Goal: Participate in discussion: Engage in conversation with other users on a specific topic

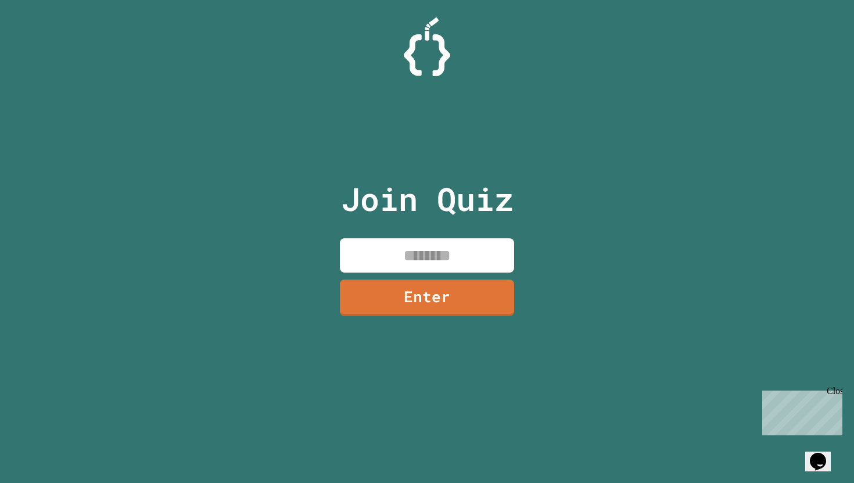
click at [377, 253] on input at bounding box center [427, 255] width 174 height 34
type input "********"
click at [445, 289] on link "Enter" at bounding box center [427, 296] width 174 height 38
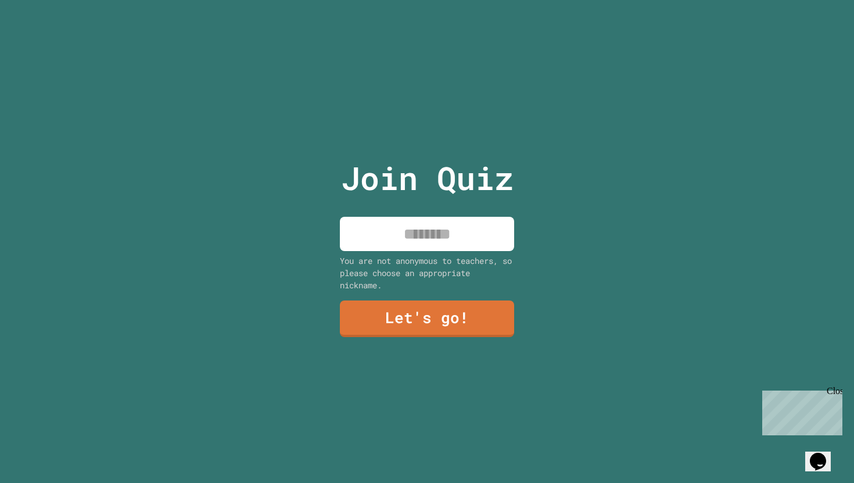
click at [444, 239] on input at bounding box center [427, 234] width 174 height 34
type input "****"
click at [477, 320] on link "Let's go!" at bounding box center [426, 318] width 177 height 38
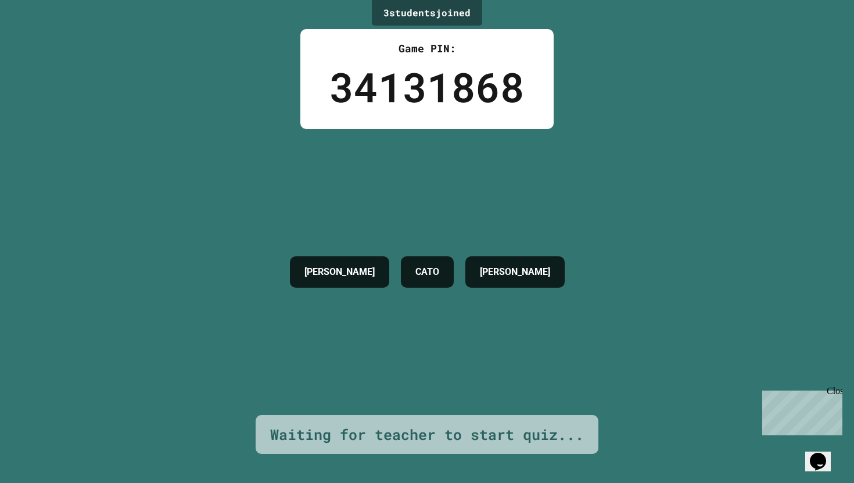
click at [401, 447] on div "Waiting for teacher to start quiz..." at bounding box center [427, 435] width 343 height 40
click at [399, 429] on div "Waiting for teacher to start quiz..." at bounding box center [427, 435] width 314 height 22
click at [395, 398] on div "[PERSON_NAME]" at bounding box center [427, 272] width 287 height 286
click at [395, 430] on div "Waiting for teacher to start quiz..." at bounding box center [427, 435] width 314 height 22
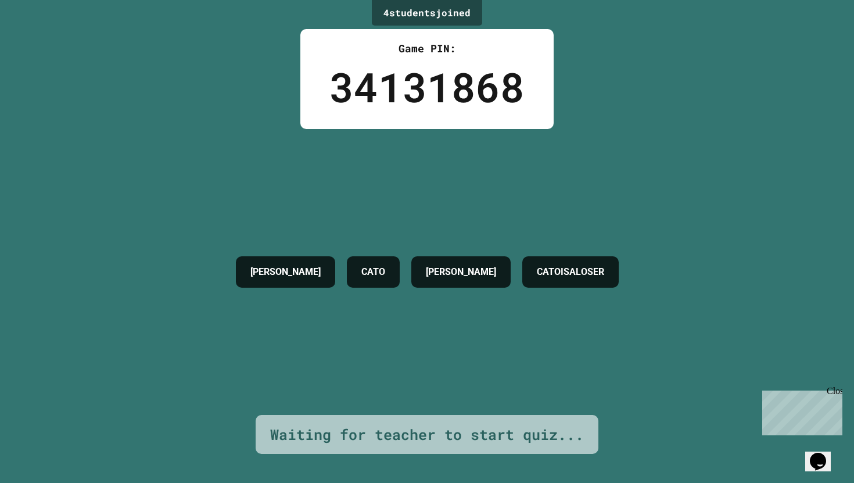
click at [596, 279] on h4 "CATOISALOSER" at bounding box center [570, 272] width 67 height 14
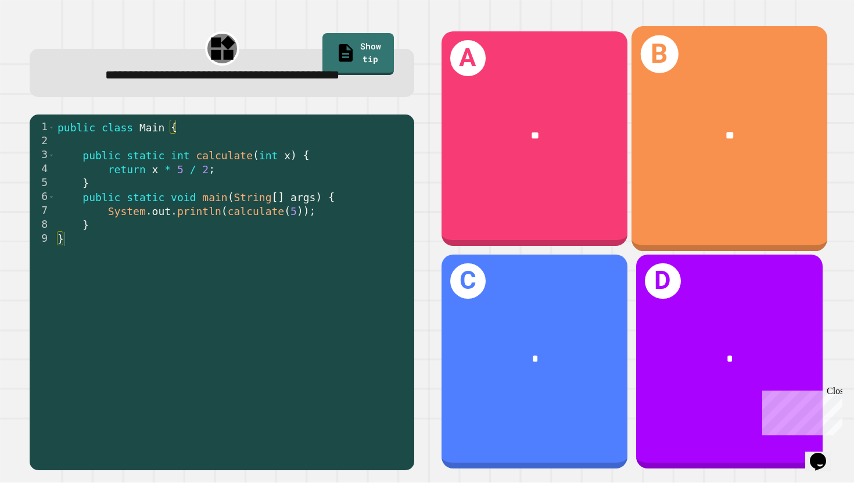
click at [707, 198] on div "B **" at bounding box center [730, 138] width 196 height 225
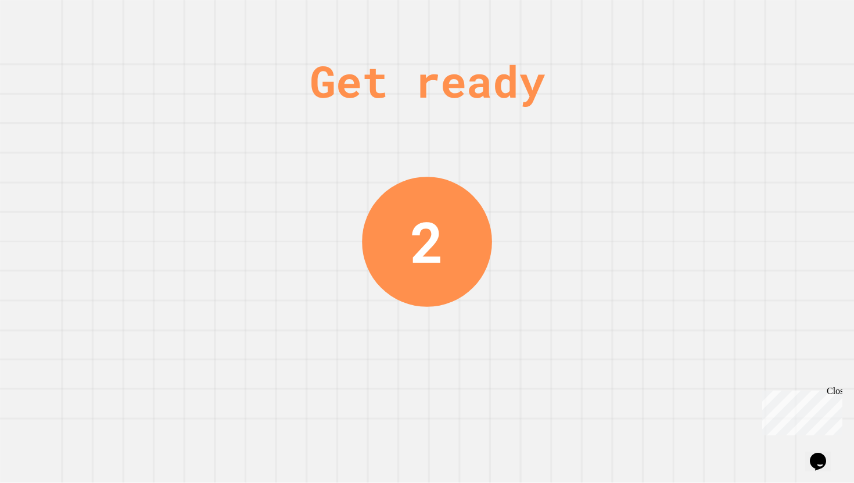
click at [836, 395] on div "Close" at bounding box center [834, 393] width 15 height 15
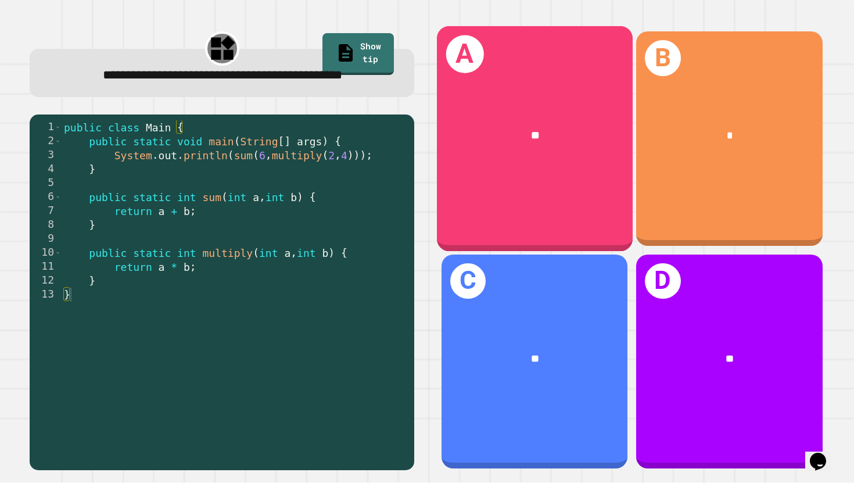
click at [507, 205] on div "A **" at bounding box center [535, 138] width 196 height 225
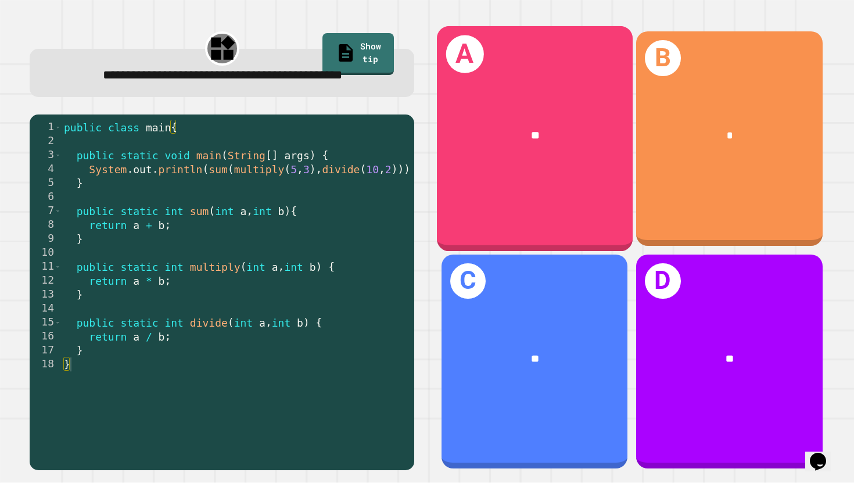
click at [538, 160] on div "**" at bounding box center [535, 135] width 196 height 60
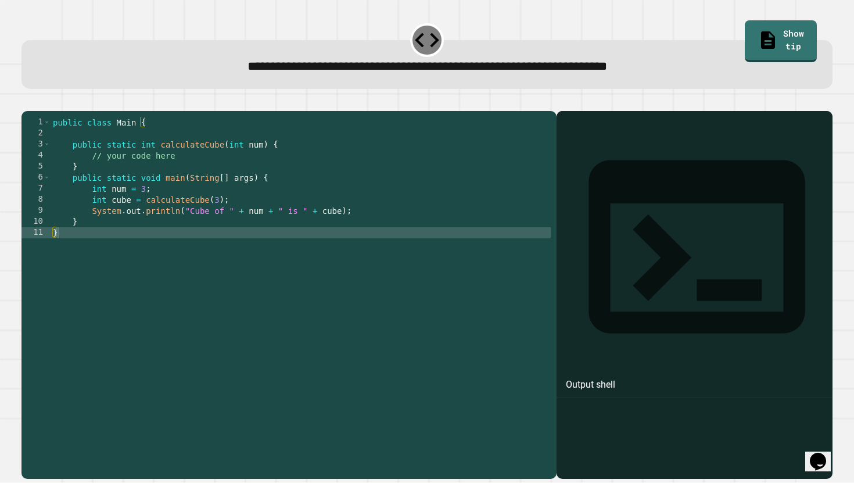
click at [707, 176] on div at bounding box center [695, 312] width 265 height 334
click at [27, 102] on icon "button" at bounding box center [27, 102] width 0 height 0
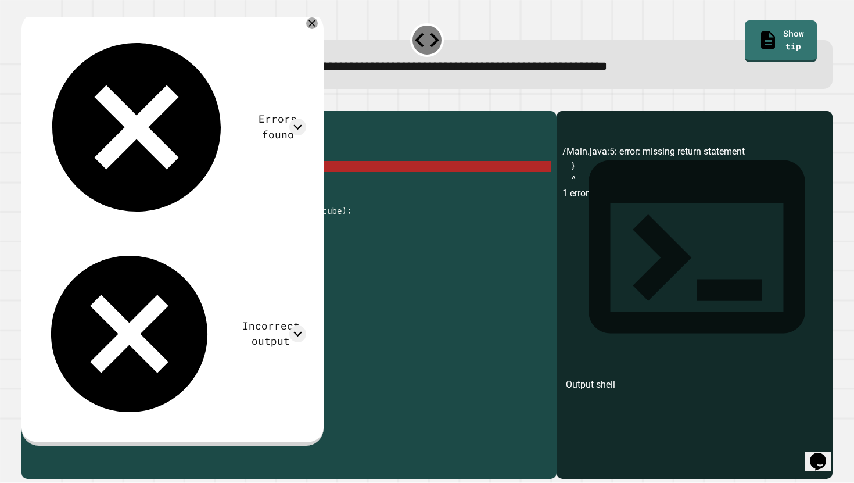
click at [82, 185] on div "public class Main { public static int calculateCube ( int num ) { // your code …" at bounding box center [301, 293] width 500 height 353
click at [68, 187] on div "public class Main { public static int calculateCube ( int num ) { // your code …" at bounding box center [301, 293] width 500 height 353
click at [74, 188] on div "public class Main { public static int calculateCube ( int num ) { // your code …" at bounding box center [301, 293] width 500 height 353
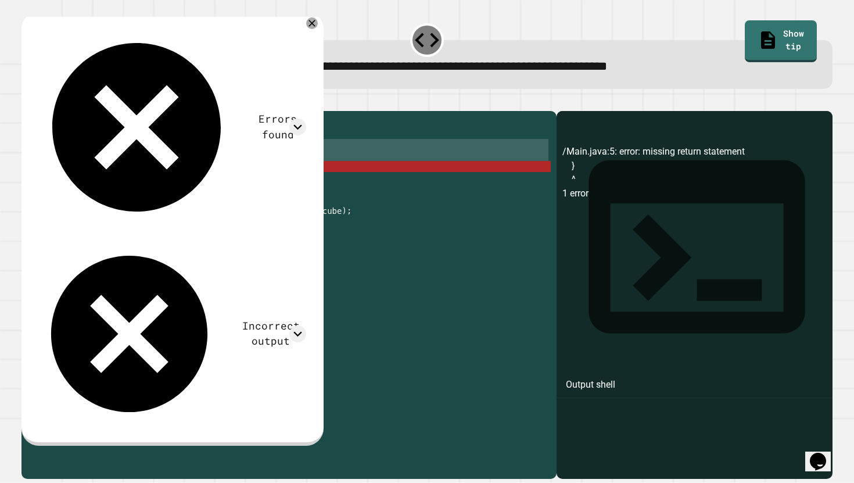
click at [74, 188] on div "public class Main { public static int calculateCube ( int num ) { // your code …" at bounding box center [301, 293] width 500 height 353
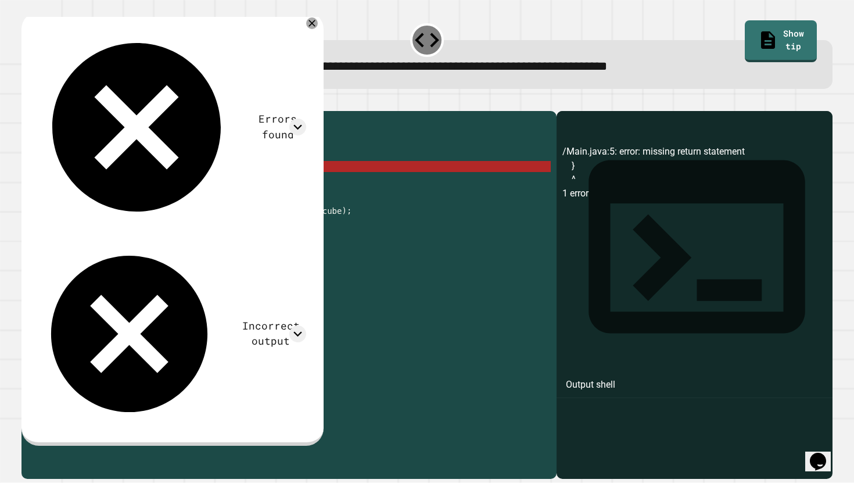
type textarea "*"
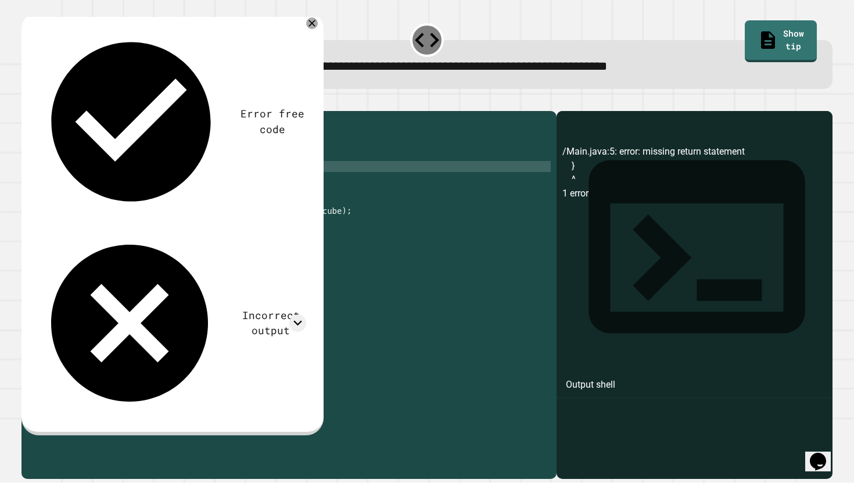
click at [27, 102] on icon "button" at bounding box center [27, 102] width 0 height 0
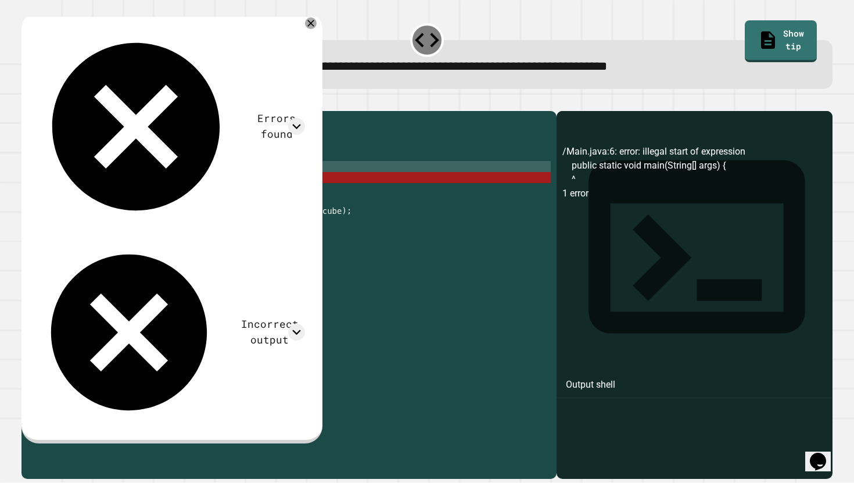
click at [51, 102] on icon "button" at bounding box center [51, 102] width 0 height 0
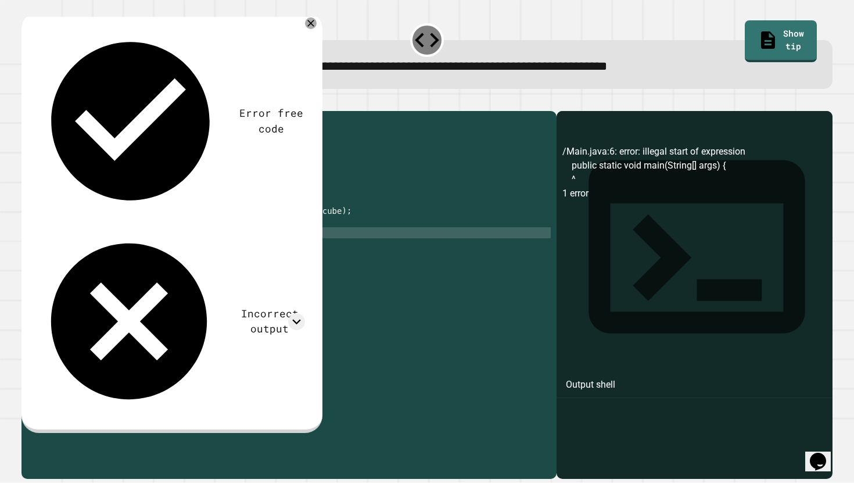
click at [27, 102] on button "button" at bounding box center [27, 102] width 0 height 0
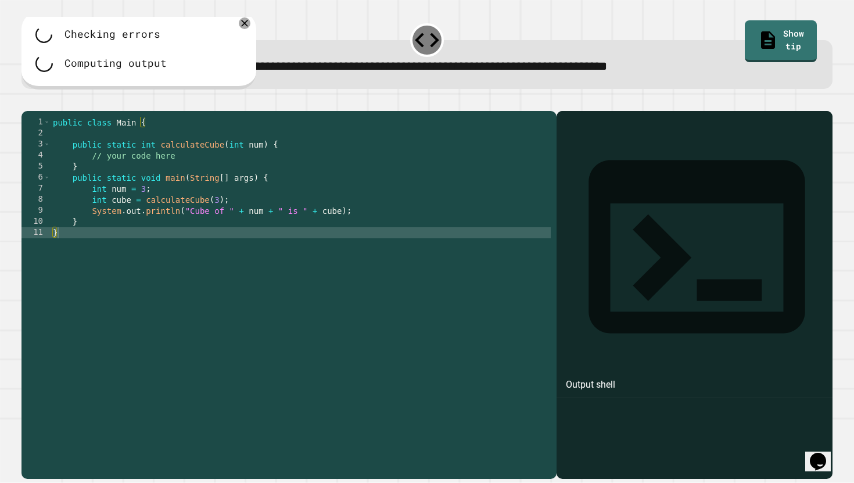
click at [149, 176] on div "public class Main { public static int calculateCube ( int num ) { // your code …" at bounding box center [301, 293] width 500 height 353
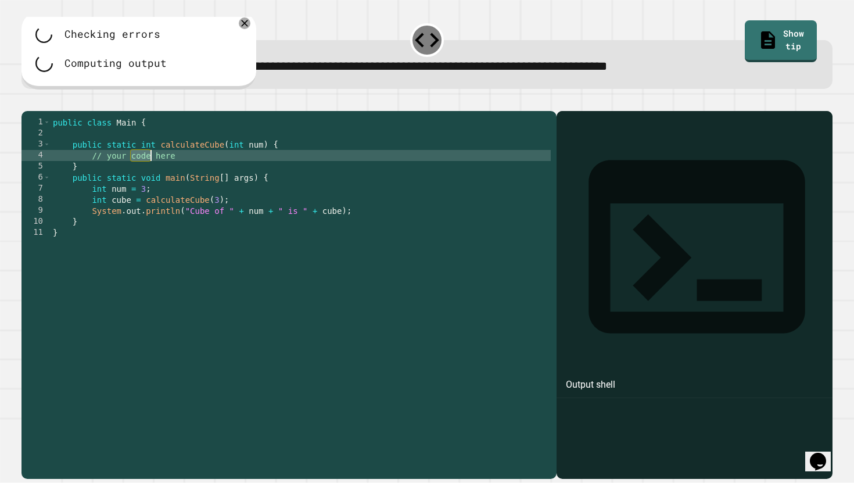
click at [149, 176] on div "public class Main { public static int calculateCube ( int num ) { // your code …" at bounding box center [301, 293] width 500 height 353
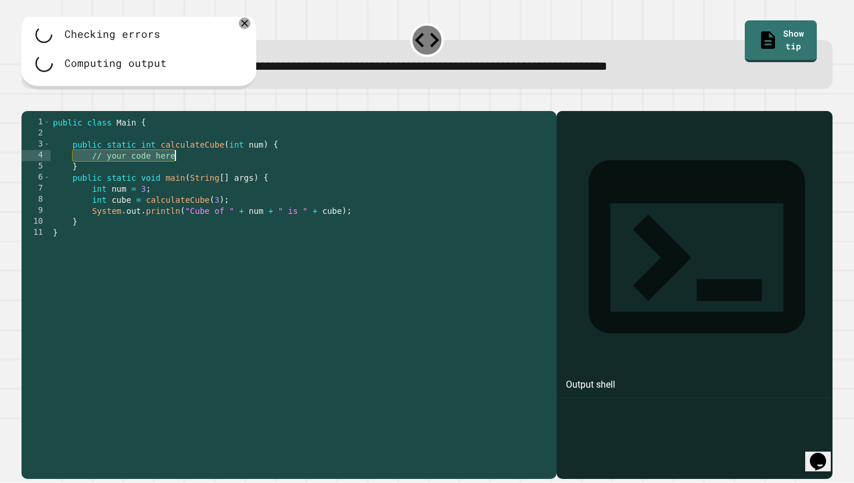
drag, startPoint x: 88, startPoint y: 170, endPoint x: 181, endPoint y: 174, distance: 93.1
click at [181, 174] on div "public class Main { public static int calculateCube ( int num ) { // your code …" at bounding box center [301, 293] width 500 height 353
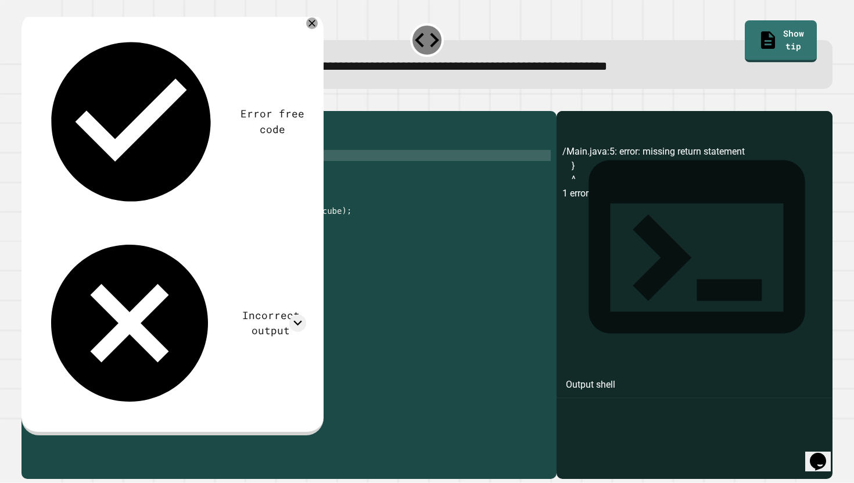
scroll to position [0, 4]
click at [27, 102] on icon "button" at bounding box center [27, 102] width 0 height 0
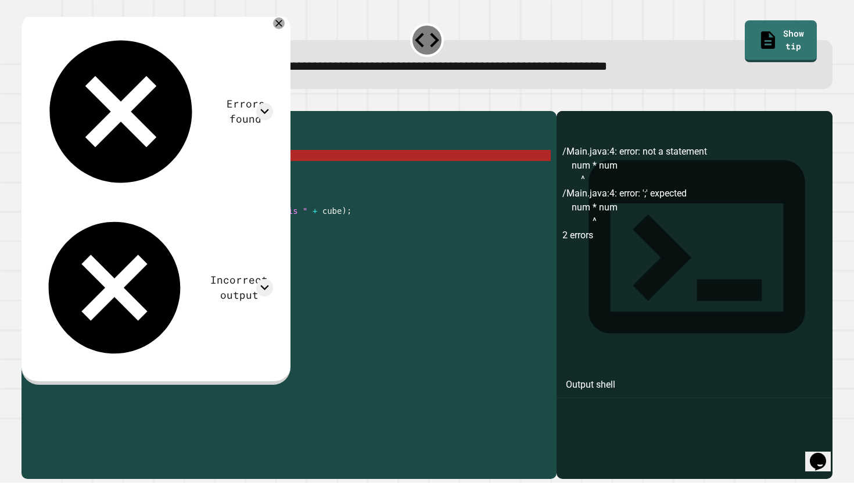
click at [117, 176] on div "public class Main { public static int calculateCube ( int num ) { num * num } p…" at bounding box center [301, 293] width 500 height 353
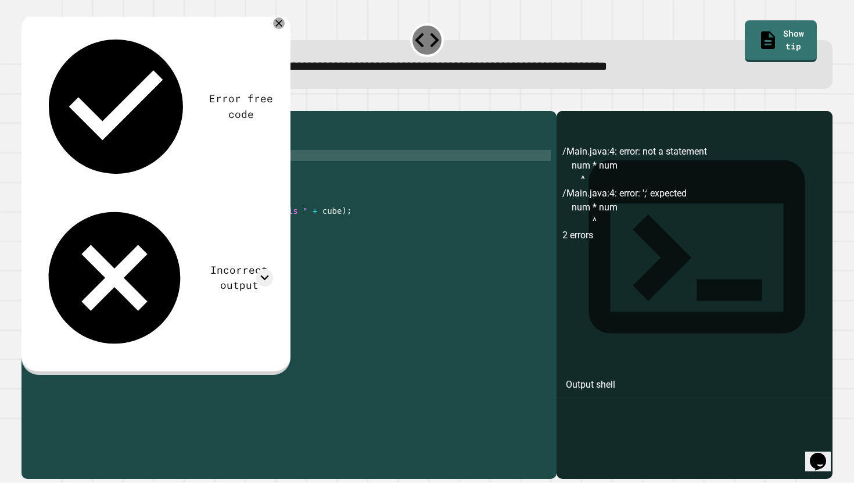
scroll to position [0, 5]
type textarea "**********"
click at [34, 111] on div at bounding box center [428, 104] width 812 height 14
click at [27, 102] on icon "button" at bounding box center [27, 102] width 0 height 0
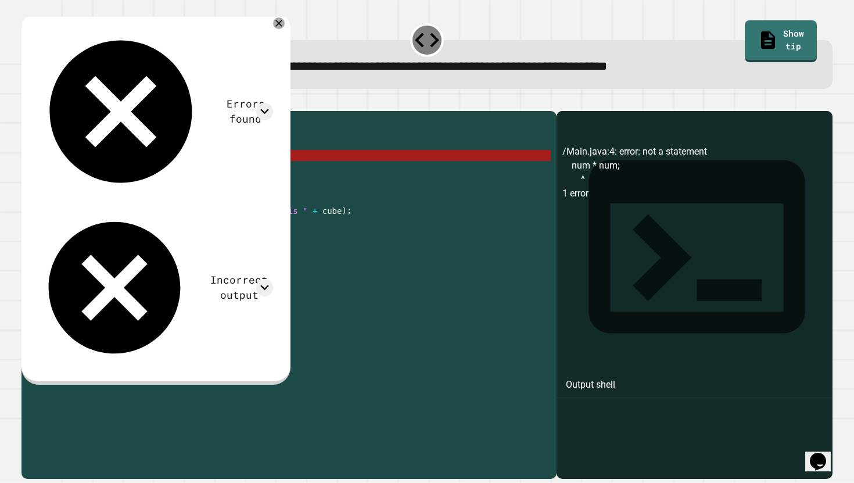
drag, startPoint x: 121, startPoint y: 171, endPoint x: 74, endPoint y: 174, distance: 47.7
click at [74, 174] on div "public class Main { public static int calculateCube ( int num ) { num * num ; }…" at bounding box center [301, 293] width 500 height 353
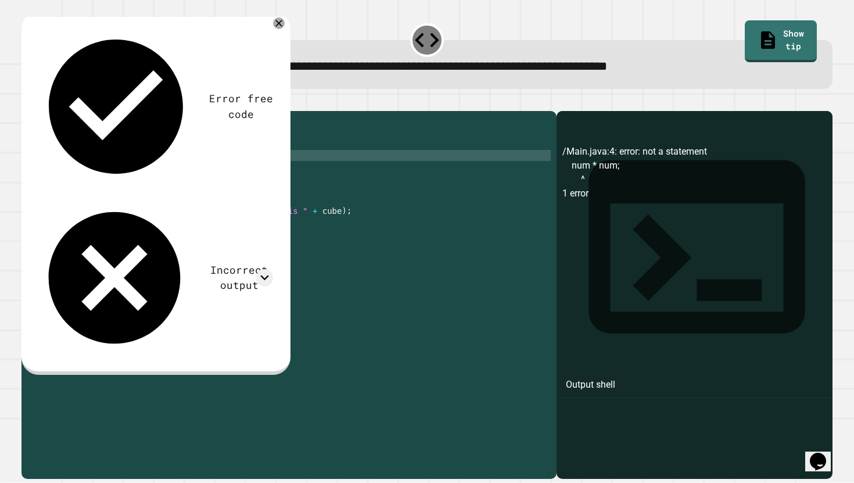
scroll to position [0, 1]
type textarea "*"
type textarea "**********"
click at [27, 102] on icon "button" at bounding box center [27, 102] width 0 height 0
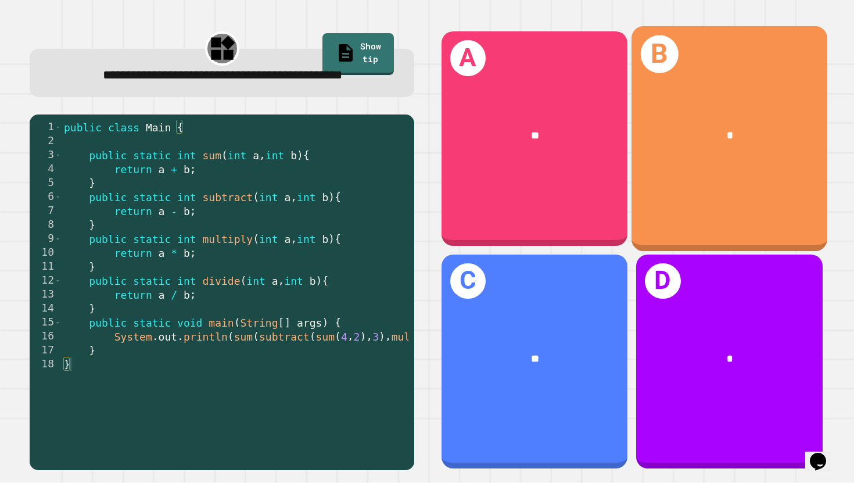
click at [663, 178] on div "B *" at bounding box center [730, 138] width 196 height 225
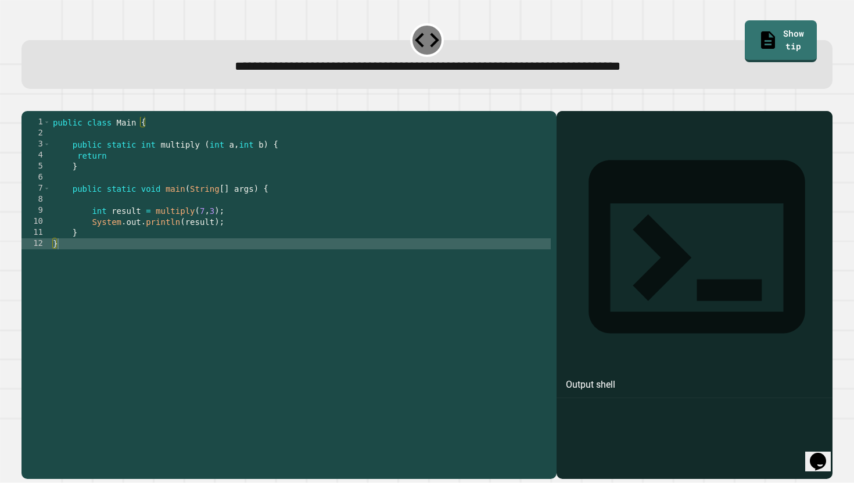
click at [37, 107] on icon "button" at bounding box center [35, 109] width 6 height 8
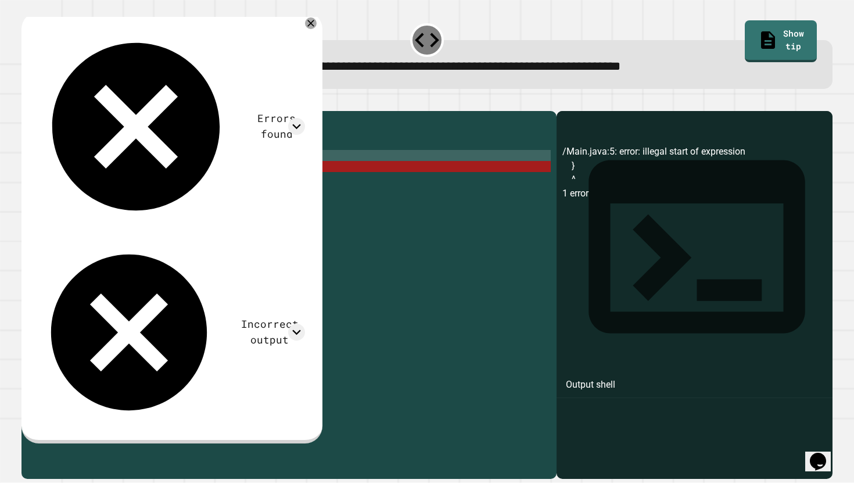
click at [117, 175] on div "public class Main { public static int multiply ( int a , int b ) { return } pub…" at bounding box center [301, 293] width 500 height 353
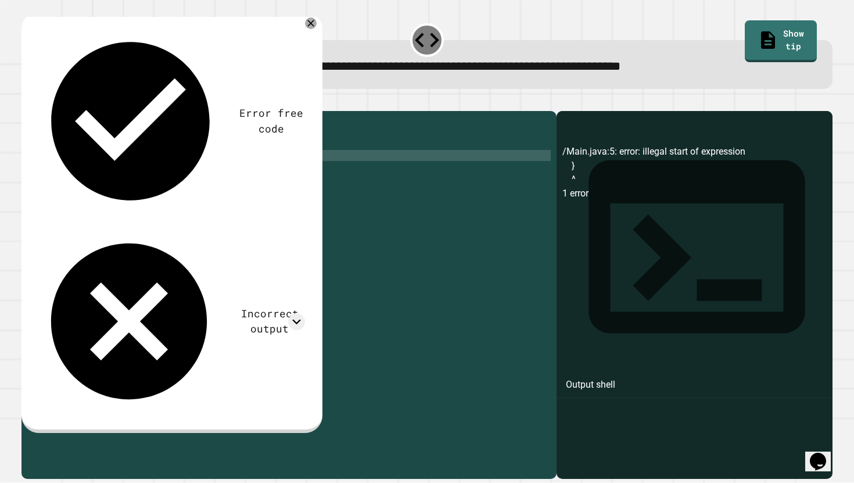
type textarea "**********"
click at [38, 110] on icon "button" at bounding box center [35, 109] width 6 height 8
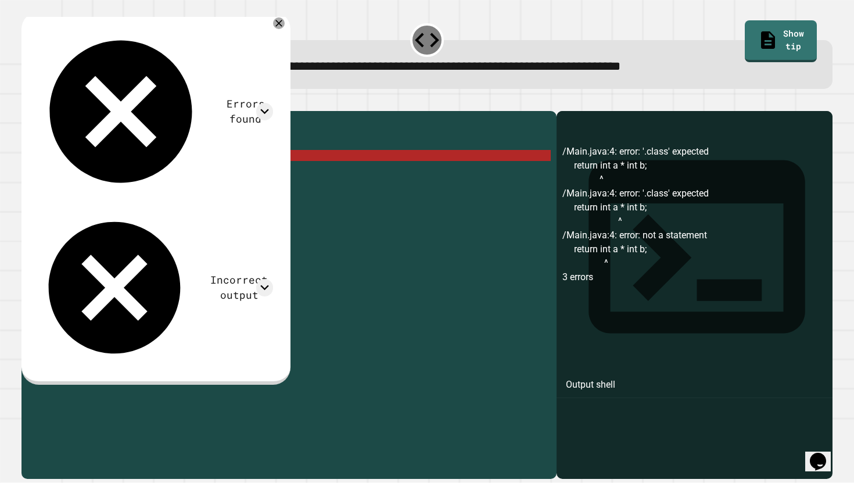
click at [112, 171] on div "public class Main { public static int multiply ( int a , int b ) { return int a…" at bounding box center [301, 293] width 500 height 353
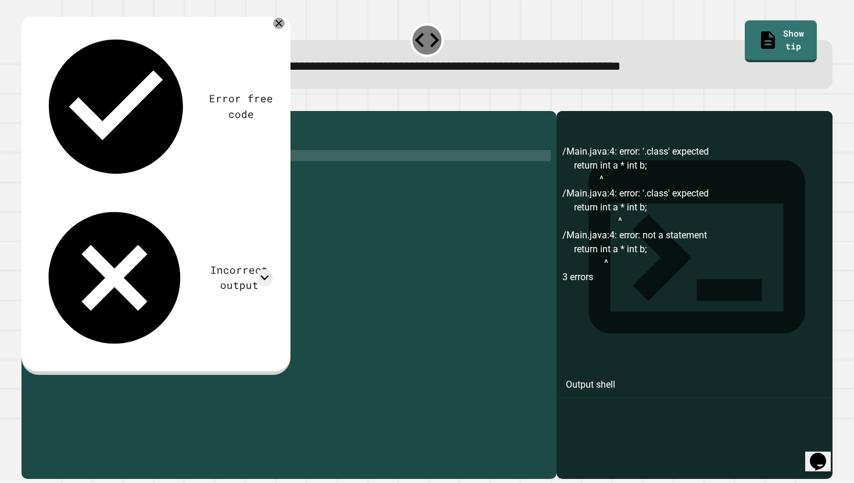
scroll to position [0, 9]
click at [27, 102] on button "button" at bounding box center [27, 102] width 0 height 0
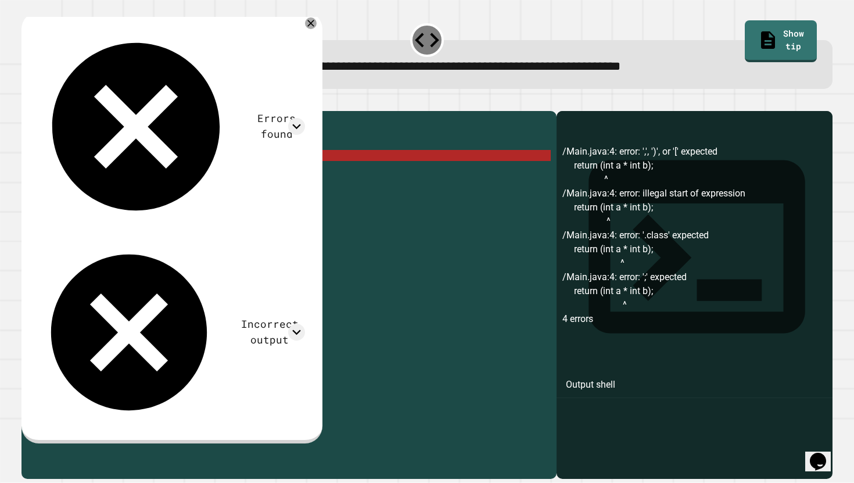
click at [146, 172] on div "public class Main { public static int multiply ( int a , int b ) { return ( int…" at bounding box center [301, 293] width 500 height 353
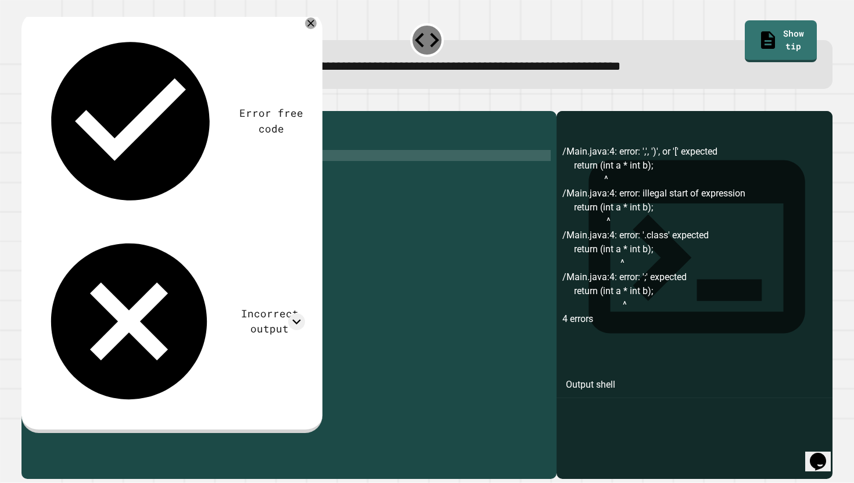
click at [27, 102] on icon "button" at bounding box center [27, 102] width 0 height 0
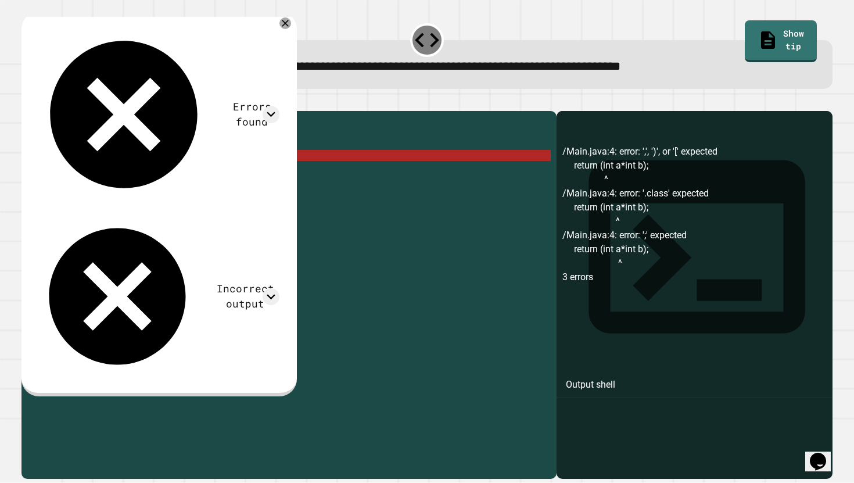
click at [141, 169] on div "public class Main { public static int multiply ( int a , int b ) { return ( int…" at bounding box center [301, 293] width 500 height 353
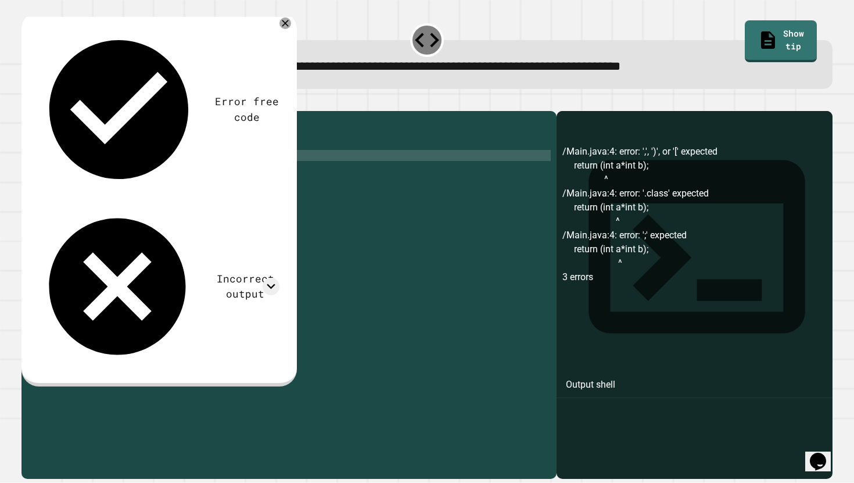
scroll to position [0, 7]
click at [151, 172] on div "public class Main { public static int multiply ( int a , int b ) { return ( int…" at bounding box center [301, 293] width 500 height 353
click at [216, 176] on div "public class Main { public static int multiply ( int a , int b ) { return ( int…" at bounding box center [301, 293] width 500 height 353
click at [127, 174] on div "public class Main { public static int multiply ( int a , int b ) { return ( int…" at bounding box center [301, 293] width 500 height 353
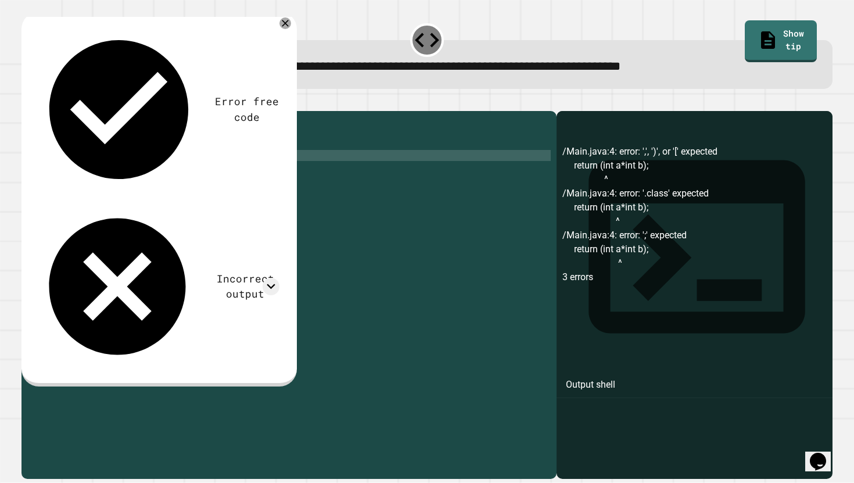
click at [146, 173] on div "public class Main { public static int multiply ( int a , int b ) { return ( a *…" at bounding box center [301, 293] width 500 height 353
type textarea "**********"
click at [27, 102] on icon "button" at bounding box center [27, 102] width 0 height 0
